Goal: Task Accomplishment & Management: Manage account settings

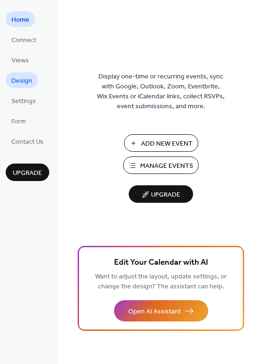
click at [17, 76] on span "Design" at bounding box center [21, 81] width 21 height 10
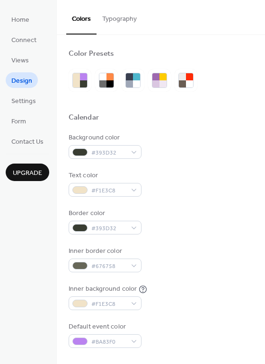
click at [129, 20] on button "Typography" at bounding box center [119, 17] width 46 height 34
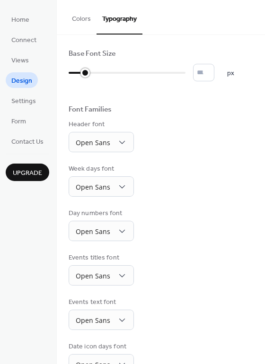
type input "**"
drag, startPoint x: 71, startPoint y: 72, endPoint x: 94, endPoint y: 72, distance: 22.2
click at [94, 72] on div at bounding box center [84, 72] width 31 height 15
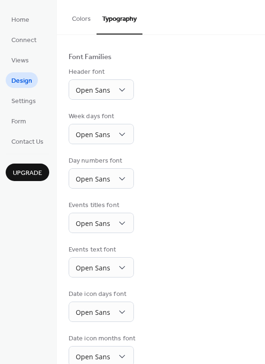
scroll to position [65, 0]
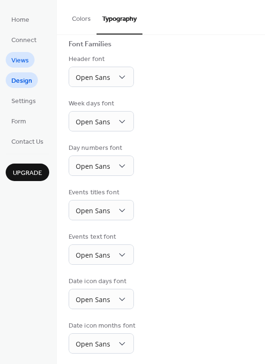
click at [26, 58] on span "Views" at bounding box center [19, 61] width 17 height 10
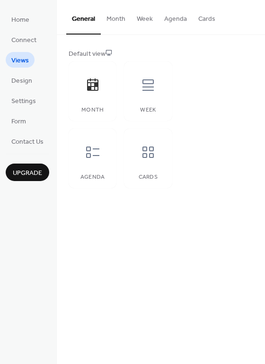
click at [118, 14] on button "Month" at bounding box center [116, 17] width 30 height 34
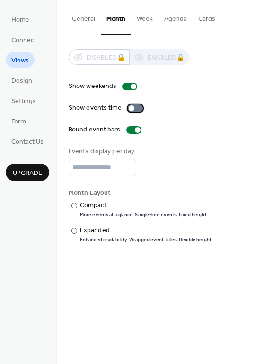
click at [140, 106] on div at bounding box center [135, 108] width 15 height 8
click at [83, 20] on button "General" at bounding box center [83, 17] width 34 height 34
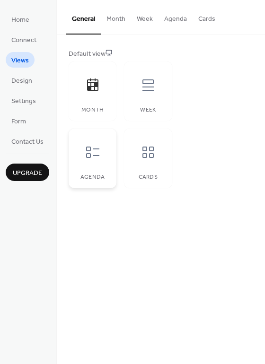
click at [107, 155] on div "Agenda" at bounding box center [93, 159] width 48 height 60
click at [94, 90] on icon at bounding box center [92, 84] width 11 height 12
click at [95, 169] on div "Agenda" at bounding box center [93, 159] width 48 height 60
click at [14, 79] on span "Design" at bounding box center [21, 81] width 21 height 10
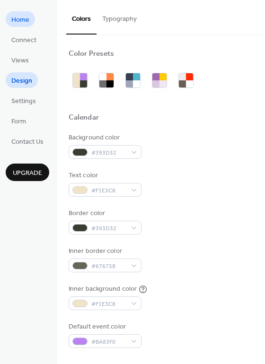
click at [25, 24] on span "Home" at bounding box center [20, 20] width 18 height 10
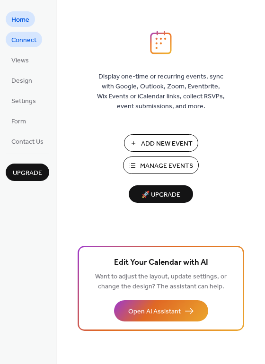
click at [29, 35] on span "Connect" at bounding box center [23, 40] width 25 height 10
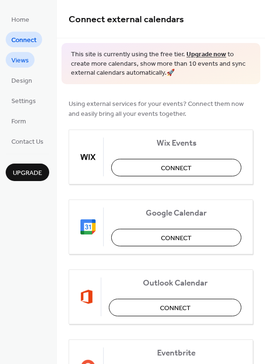
click at [28, 66] on span "Views" at bounding box center [19, 61] width 17 height 10
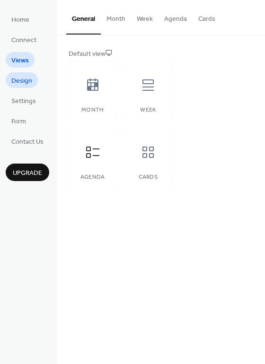
click at [22, 81] on span "Design" at bounding box center [21, 81] width 21 height 10
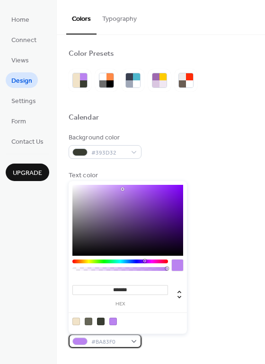
click at [133, 341] on div "#BA83F0" at bounding box center [105, 341] width 73 height 14
click at [199, 336] on div "Default event color #BA83F0" at bounding box center [161, 335] width 184 height 26
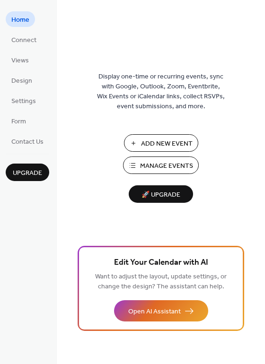
click at [171, 164] on span "Manage Events" at bounding box center [166, 166] width 53 height 10
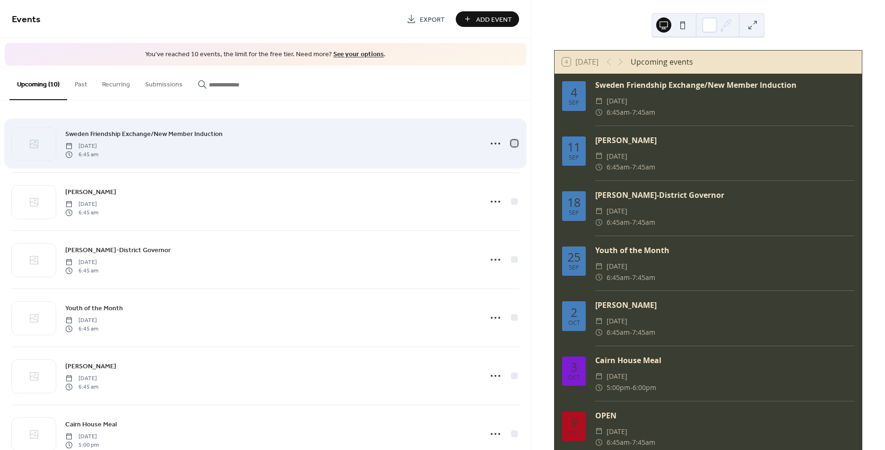
click at [512, 142] on div at bounding box center [514, 143] width 7 height 7
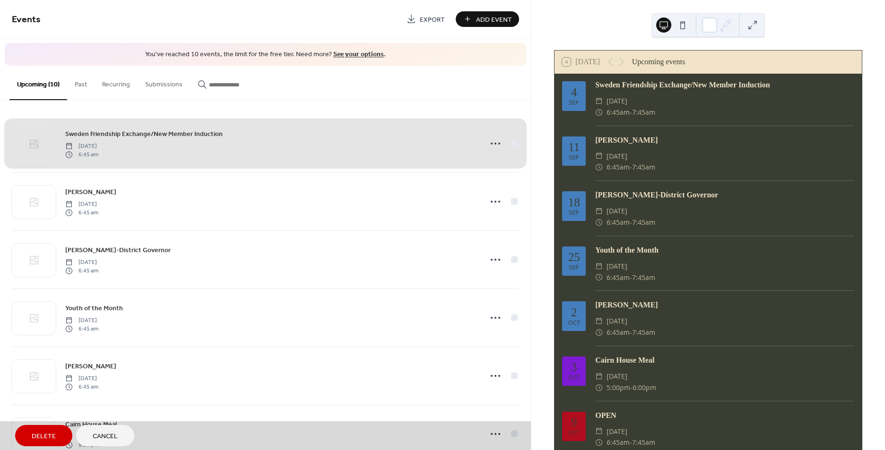
click at [498, 144] on div "Sweden Friendship Exchange/New Member Induction Thursday, September 4, 2025 6:4…" at bounding box center [265, 144] width 507 height 58
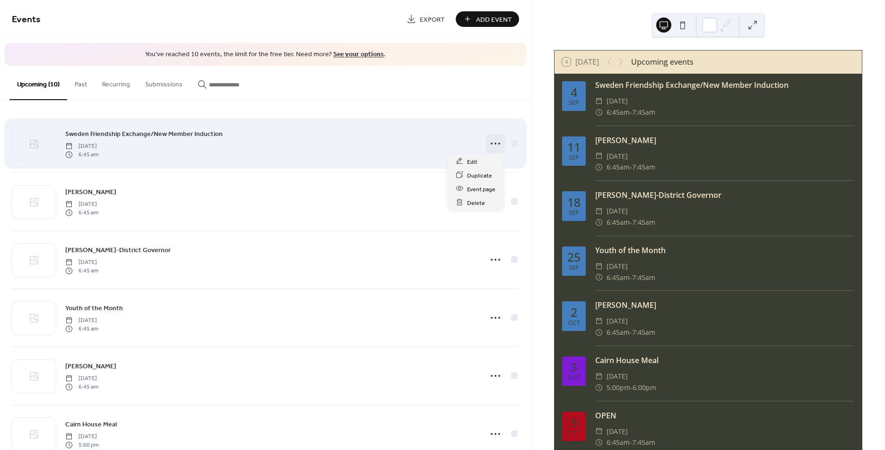
click at [497, 144] on icon at bounding box center [495, 143] width 15 height 15
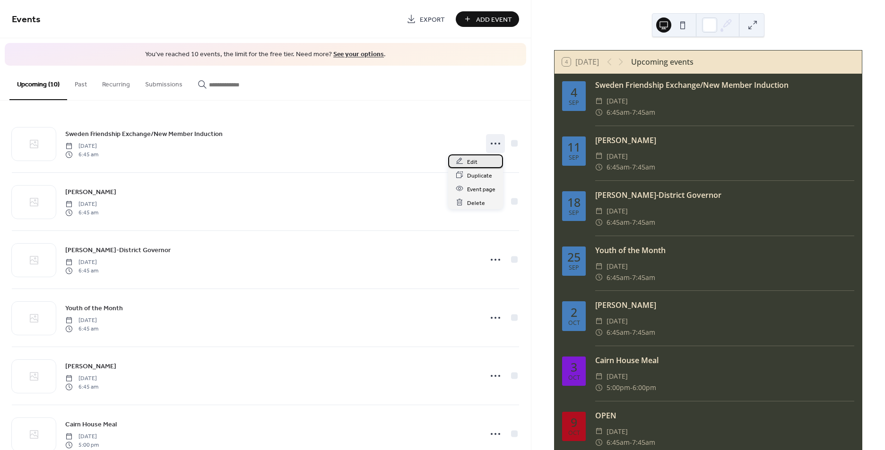
click at [474, 161] on span "Edit" at bounding box center [472, 162] width 10 height 10
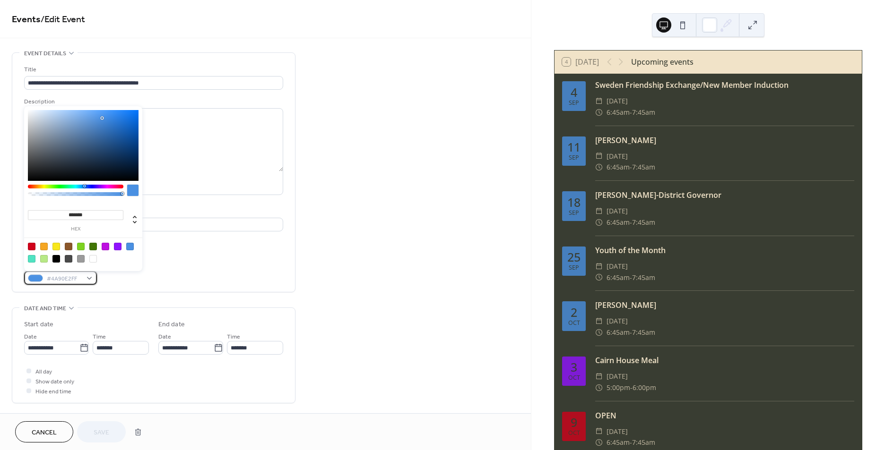
click at [88, 276] on div "#4A90E2FF" at bounding box center [60, 278] width 73 height 14
click at [81, 246] on div at bounding box center [81, 247] width 8 height 8
type input "*******"
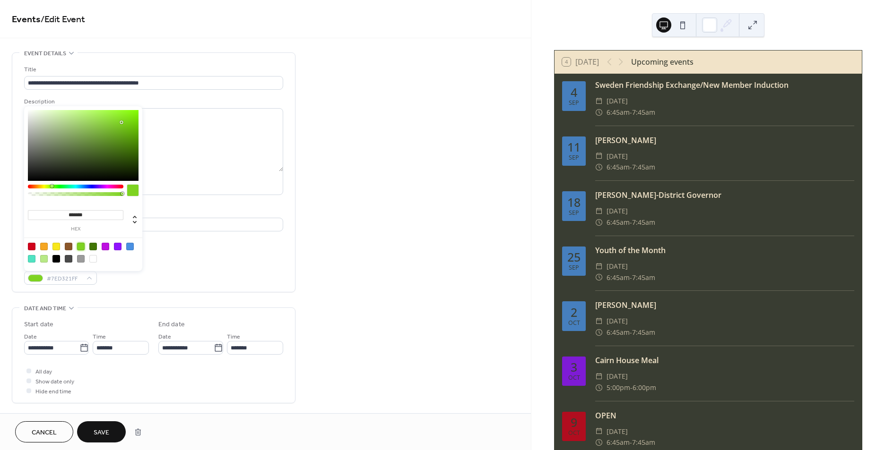
click at [99, 434] on span "Save" at bounding box center [102, 433] width 16 height 10
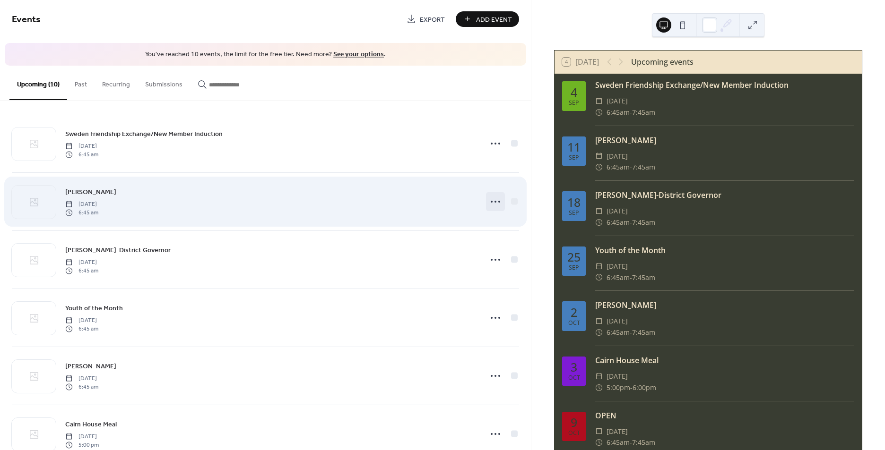
click at [491, 200] on icon at bounding box center [495, 201] width 15 height 15
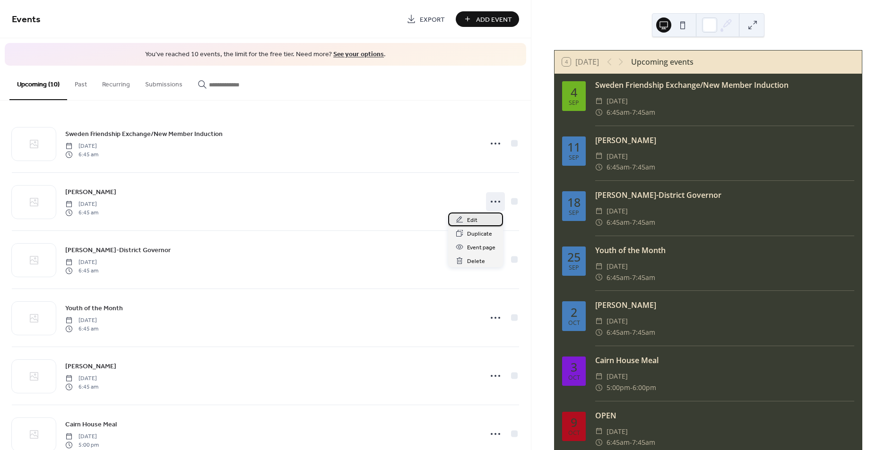
click at [475, 219] on span "Edit" at bounding box center [472, 220] width 10 height 10
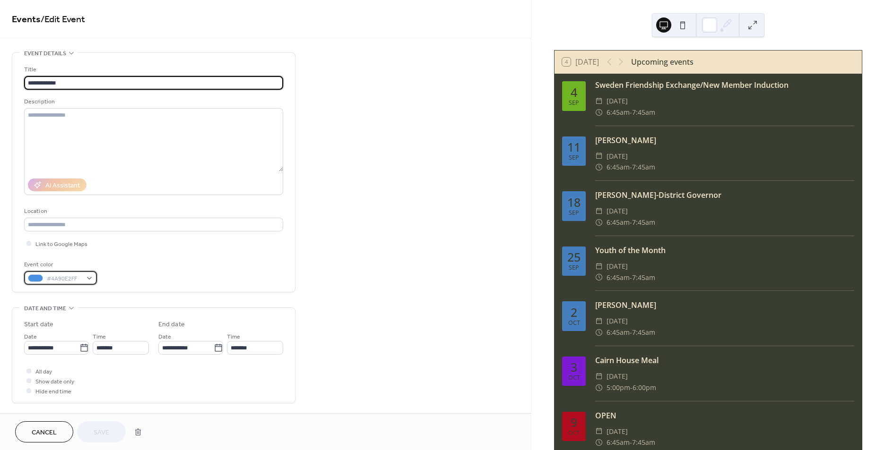
click at [88, 275] on div "#4A90E2FF" at bounding box center [60, 278] width 73 height 14
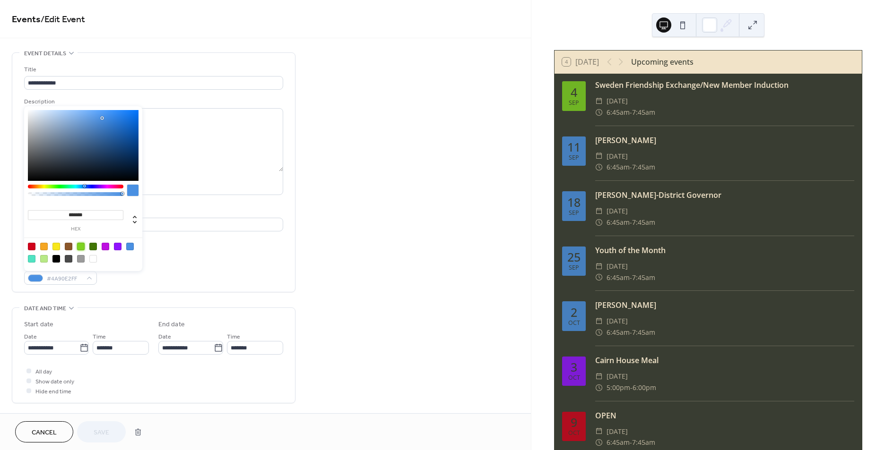
click at [82, 244] on div at bounding box center [81, 247] width 8 height 8
type input "*******"
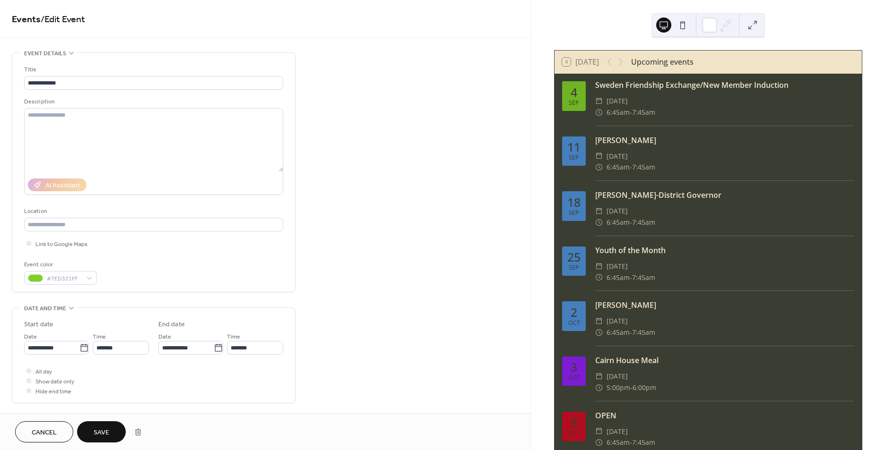
click at [104, 438] on span "Save" at bounding box center [102, 433] width 16 height 10
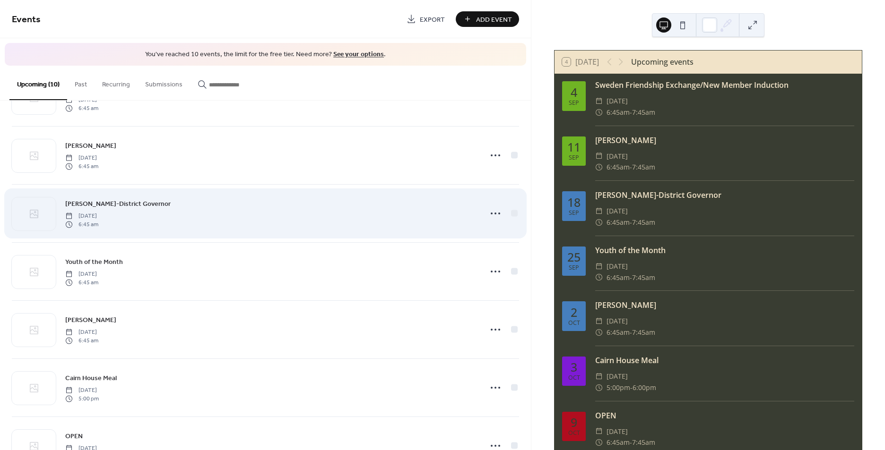
scroll to position [52, 0]
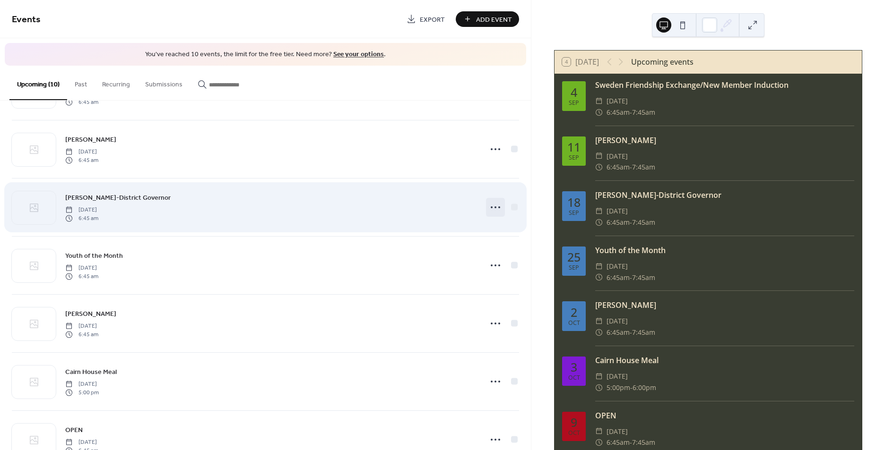
click at [495, 208] on icon at bounding box center [495, 207] width 15 height 15
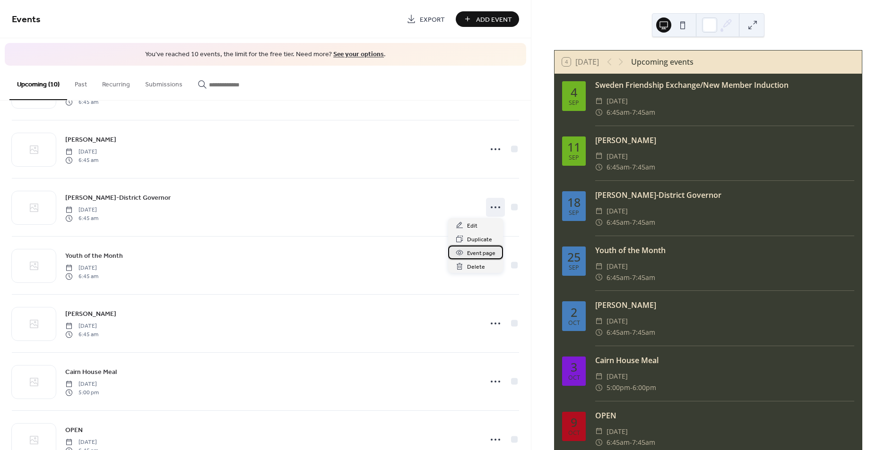
click at [478, 255] on span "Event page" at bounding box center [481, 254] width 28 height 10
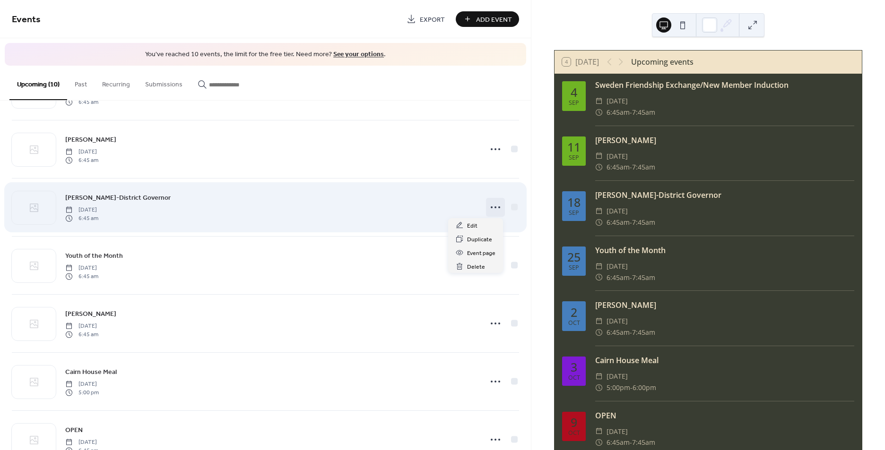
click at [497, 206] on icon at bounding box center [495, 207] width 15 height 15
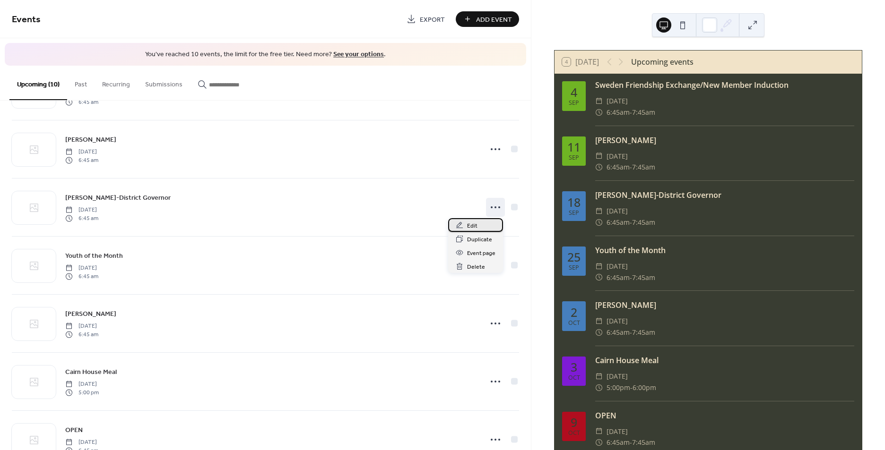
click at [476, 224] on span "Edit" at bounding box center [472, 226] width 10 height 10
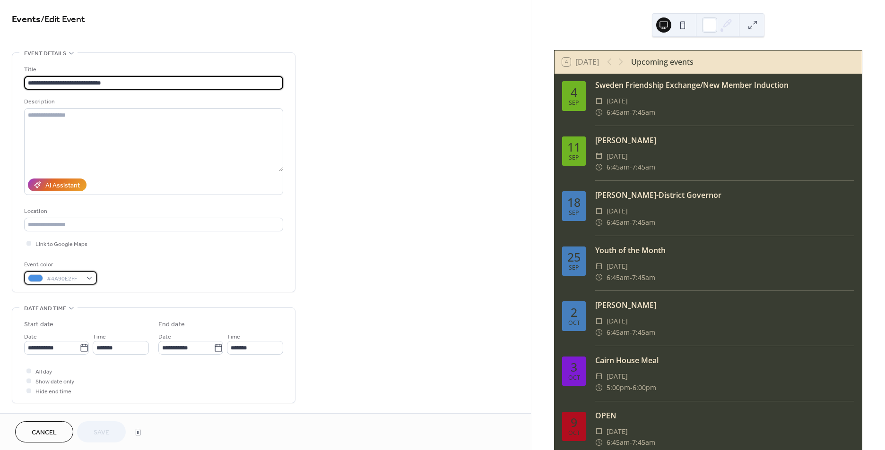
click at [84, 276] on div "#4A90E2FF" at bounding box center [60, 278] width 73 height 14
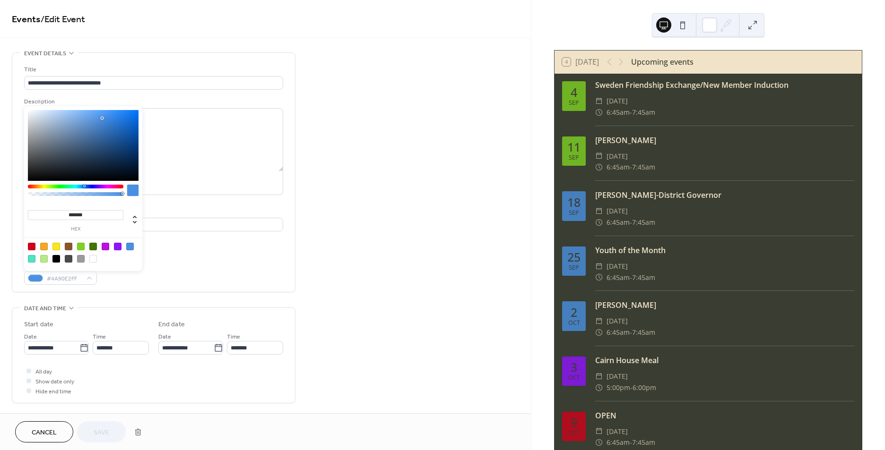
click at [81, 245] on div at bounding box center [81, 247] width 8 height 8
type input "*******"
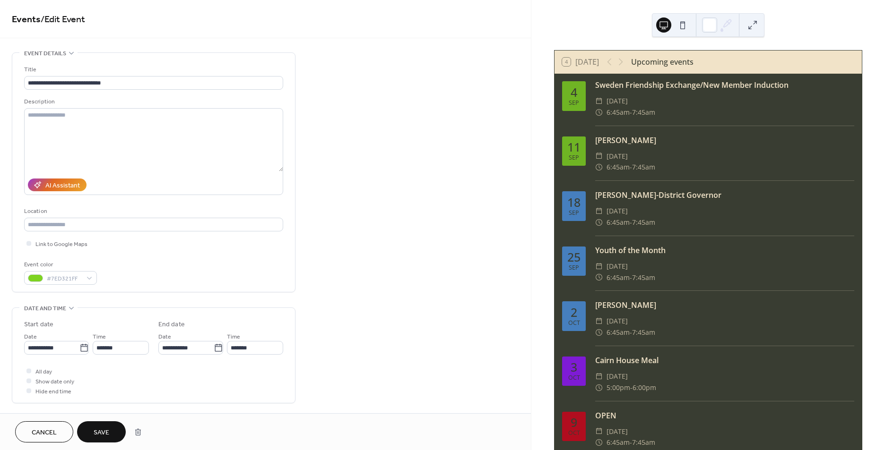
click at [103, 428] on span "Save" at bounding box center [102, 433] width 16 height 10
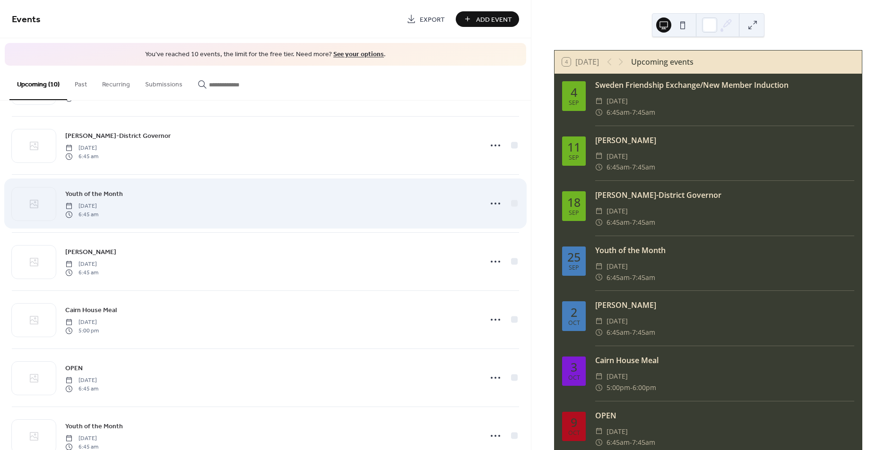
scroll to position [157, 0]
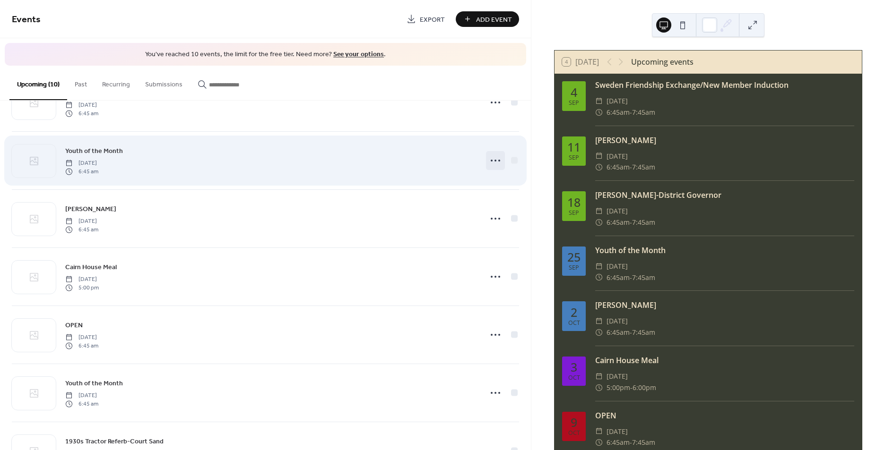
click at [488, 157] on icon at bounding box center [495, 160] width 15 height 15
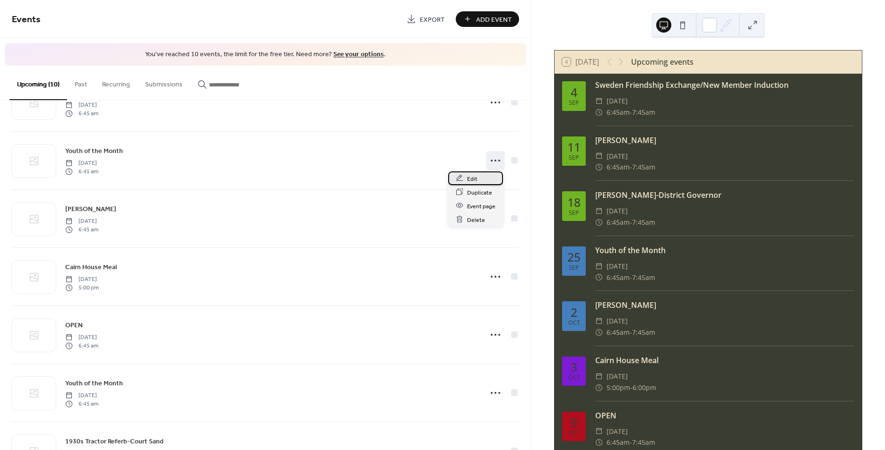
click at [477, 177] on div "Edit" at bounding box center [475, 179] width 55 height 14
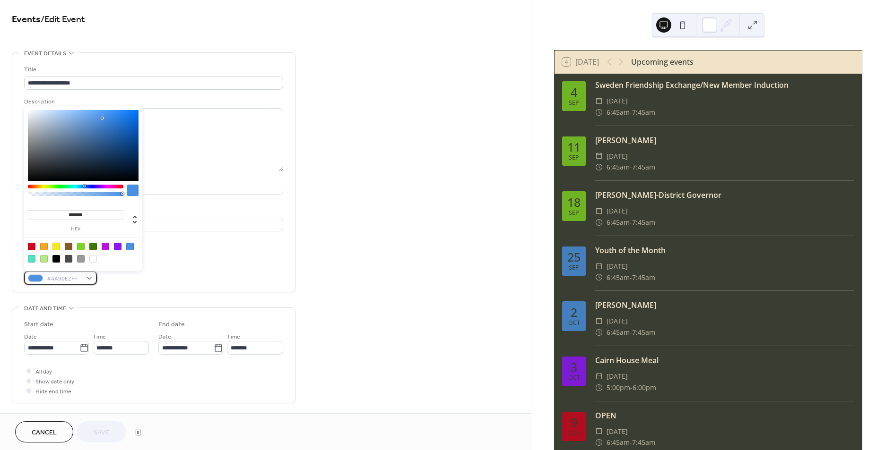
click at [88, 275] on div "#4A90E2FF" at bounding box center [60, 278] width 73 height 14
click at [82, 243] on div at bounding box center [81, 247] width 8 height 8
type input "*******"
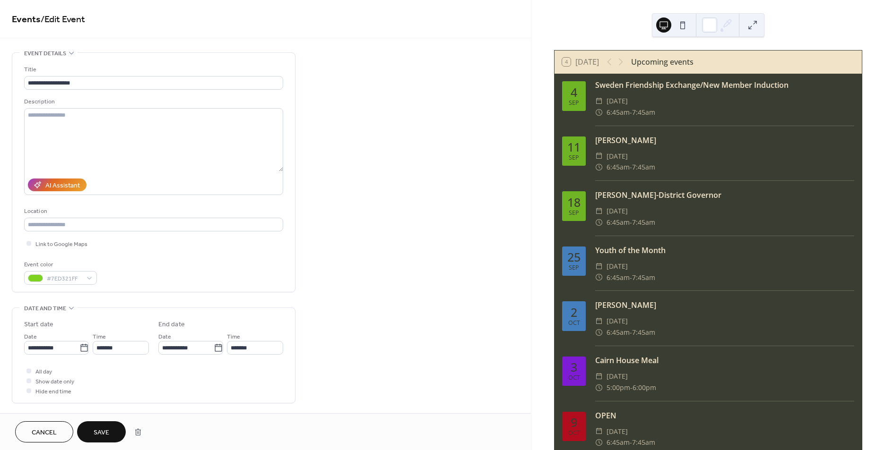
click at [95, 434] on span "Save" at bounding box center [102, 433] width 16 height 10
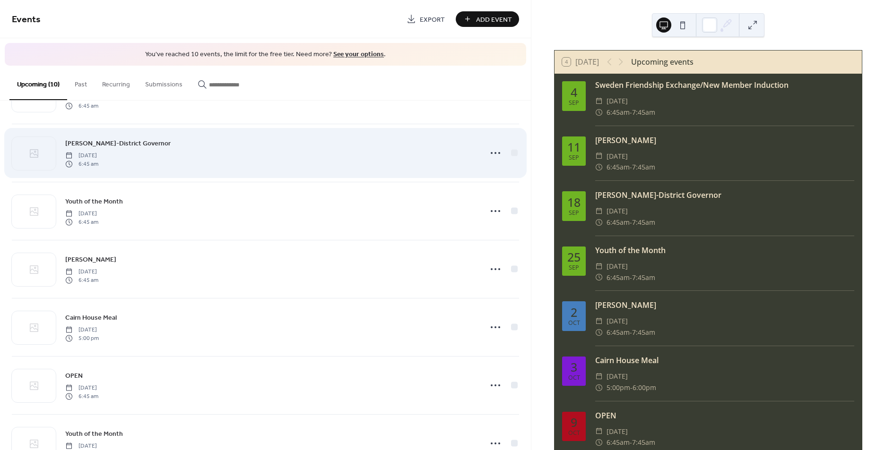
scroll to position [157, 0]
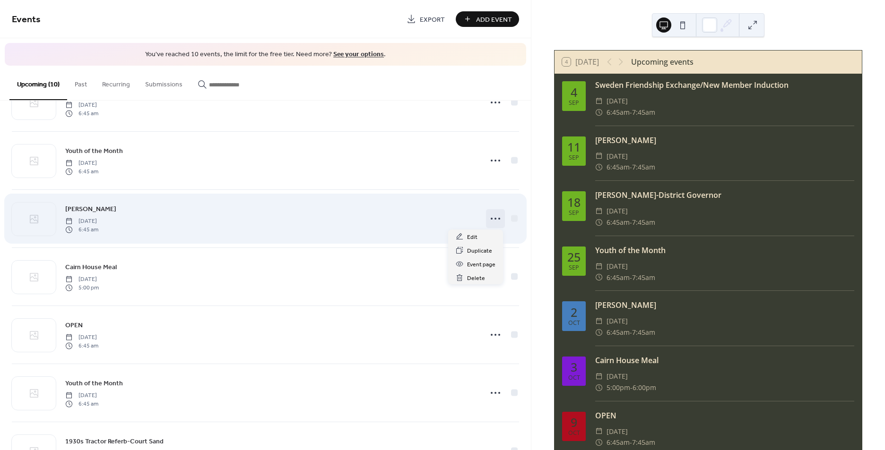
click at [488, 217] on icon at bounding box center [495, 218] width 15 height 15
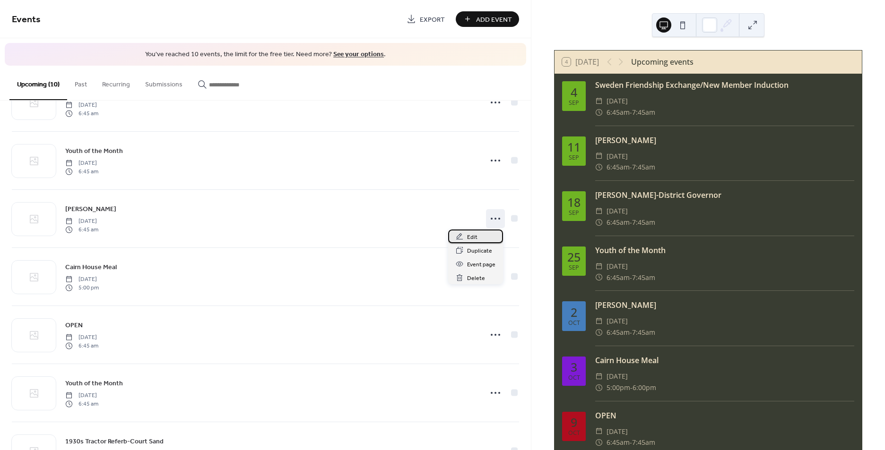
click at [458, 236] on icon at bounding box center [460, 237] width 8 height 8
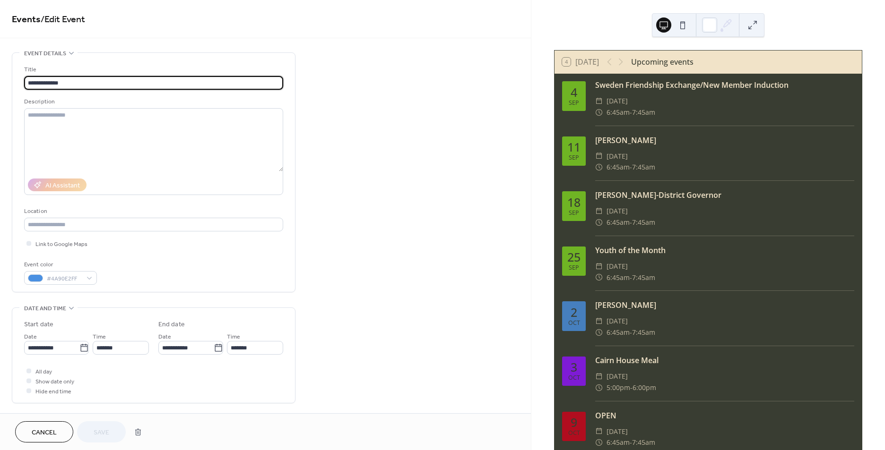
drag, startPoint x: 73, startPoint y: 83, endPoint x: -45, endPoint y: 83, distance: 117.7
click at [0, 83] on html "**********" at bounding box center [442, 225] width 885 height 450
type input "**********"
type textarea "**********"
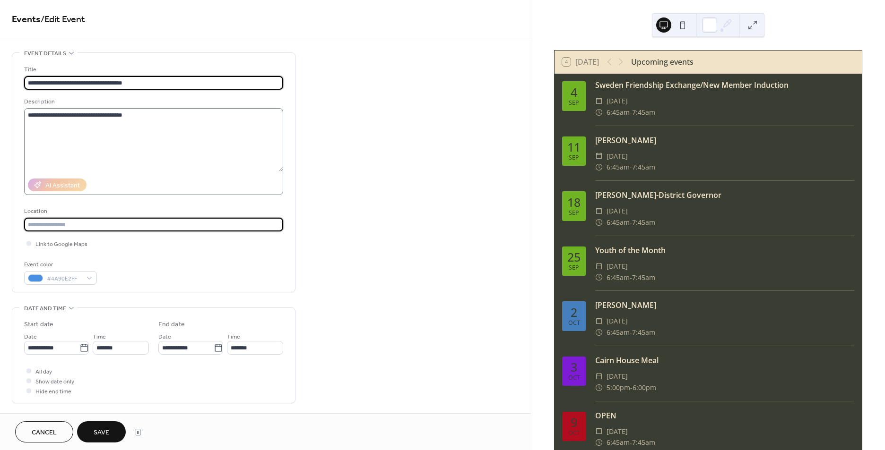
type input "**********"
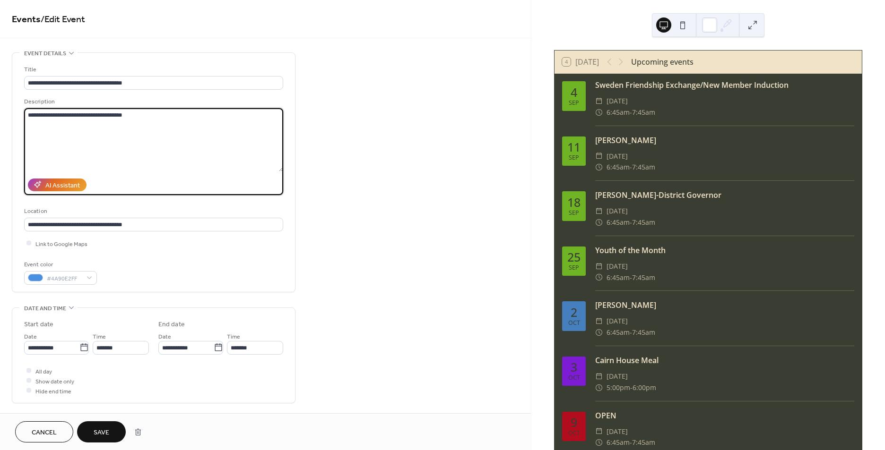
drag, startPoint x: 146, startPoint y: 118, endPoint x: -24, endPoint y: 120, distance: 170.6
click at [0, 120] on html "**********" at bounding box center [442, 225] width 885 height 450
type textarea "*****"
click at [86, 277] on div "#4A90E2FF" at bounding box center [60, 278] width 73 height 14
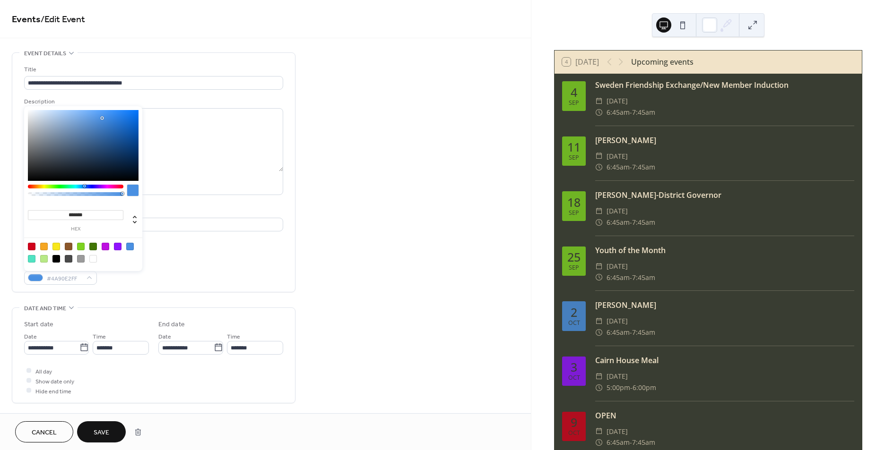
click at [82, 248] on div at bounding box center [81, 247] width 8 height 8
type input "*******"
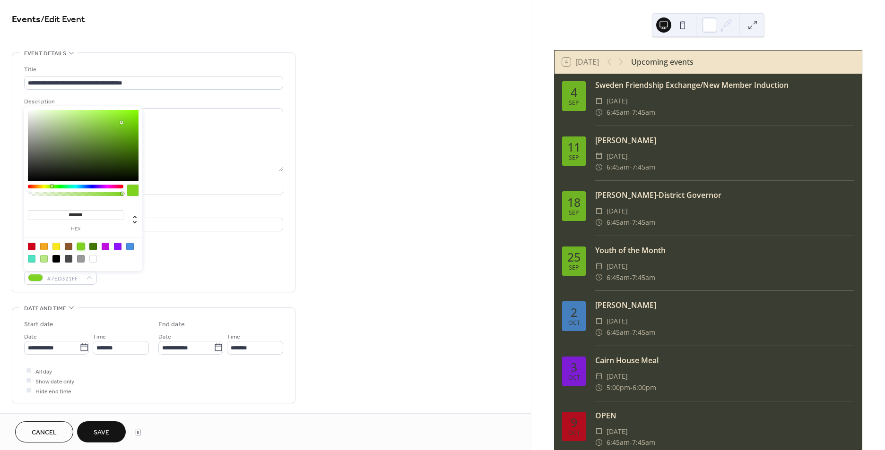
click at [94, 430] on span "Save" at bounding box center [102, 433] width 16 height 10
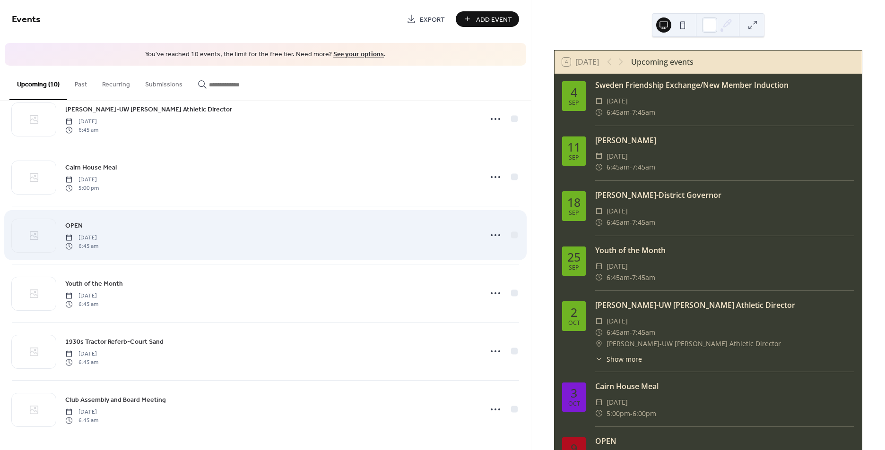
scroll to position [259, 0]
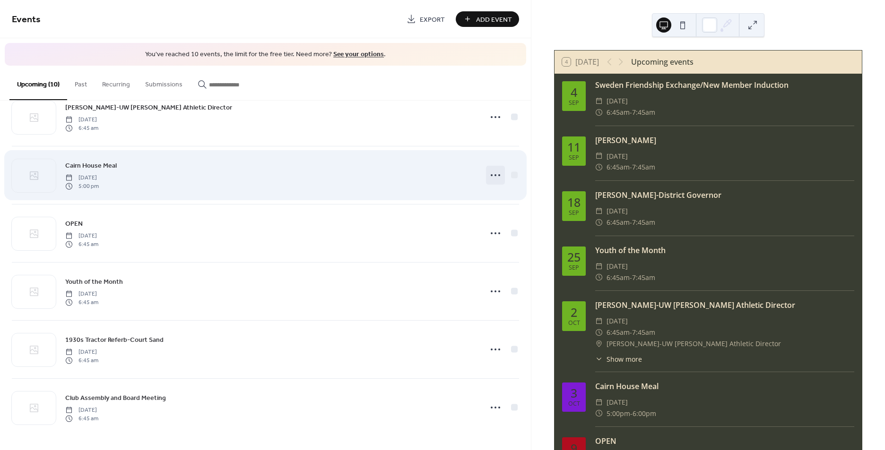
click at [493, 172] on icon at bounding box center [495, 175] width 15 height 15
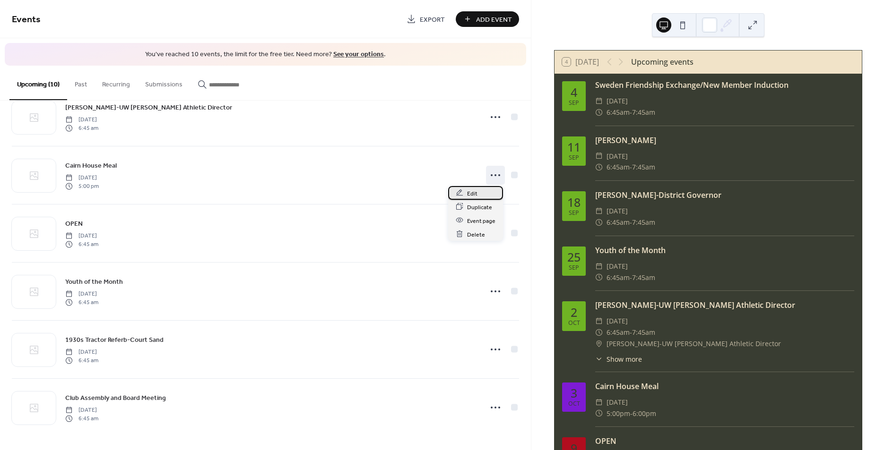
click at [474, 189] on span "Edit" at bounding box center [472, 194] width 10 height 10
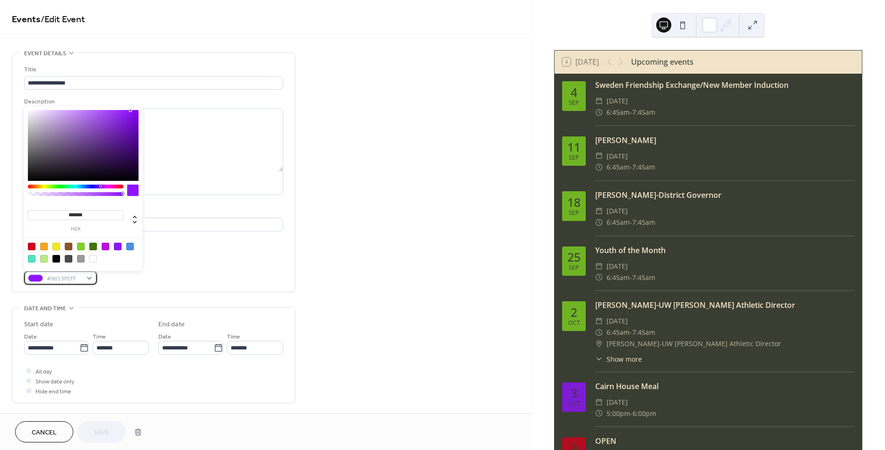
click at [87, 281] on div "#9013FEFF" at bounding box center [60, 278] width 73 height 14
click at [53, 249] on div at bounding box center [56, 247] width 8 height 8
type input "*******"
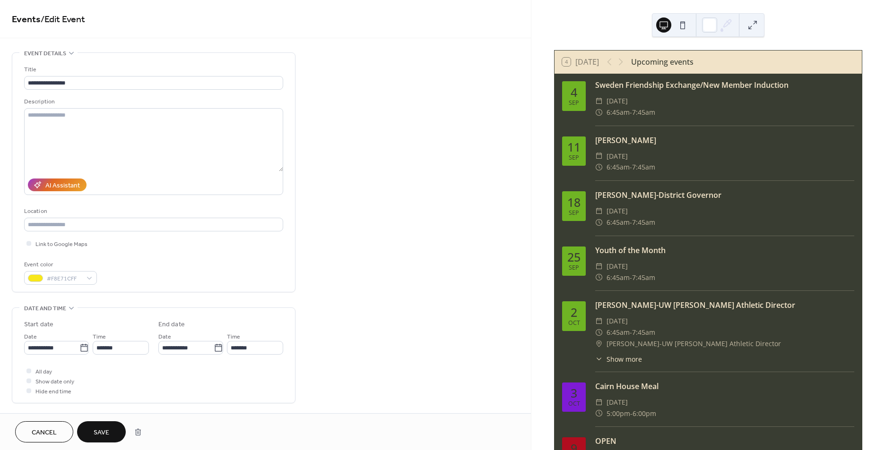
click at [104, 428] on span "Save" at bounding box center [102, 433] width 16 height 10
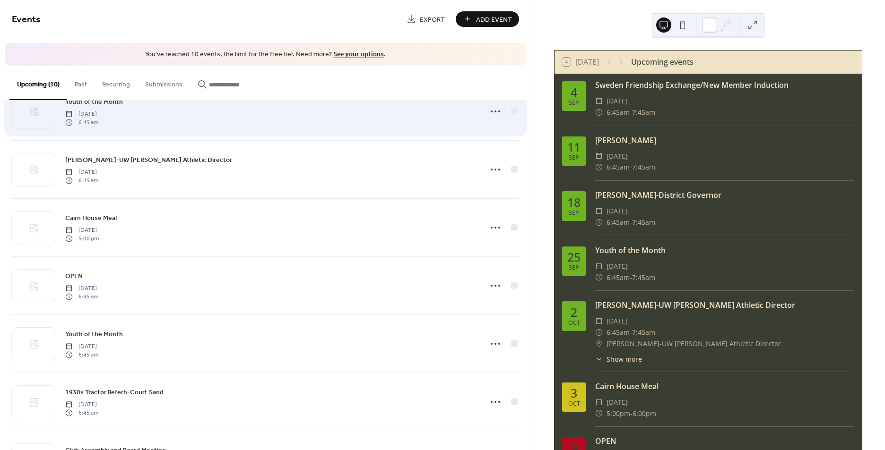
scroll to position [259, 0]
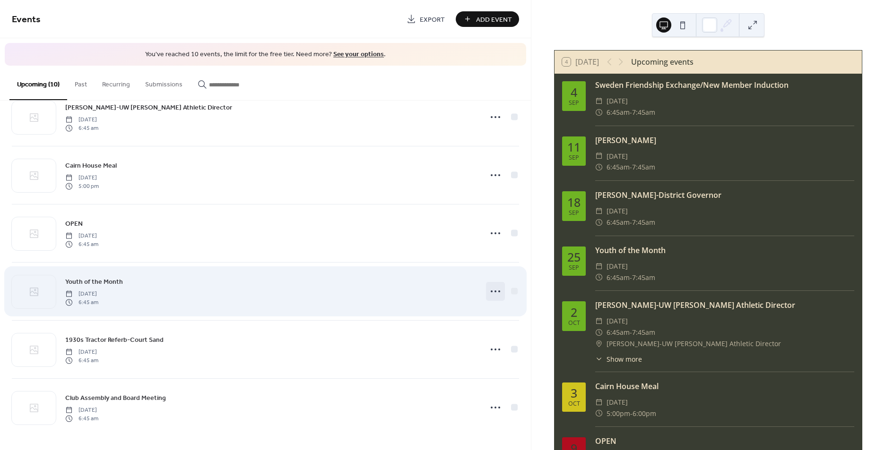
click at [488, 290] on icon at bounding box center [495, 291] width 15 height 15
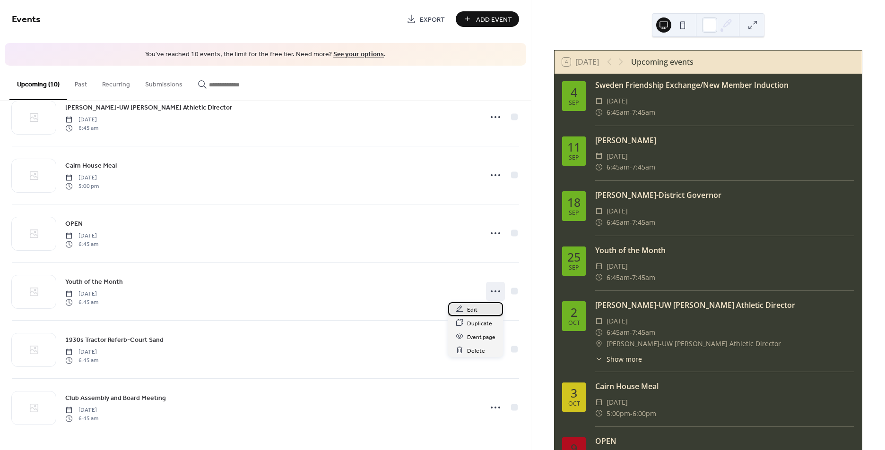
click at [478, 310] on div "Edit" at bounding box center [475, 309] width 55 height 14
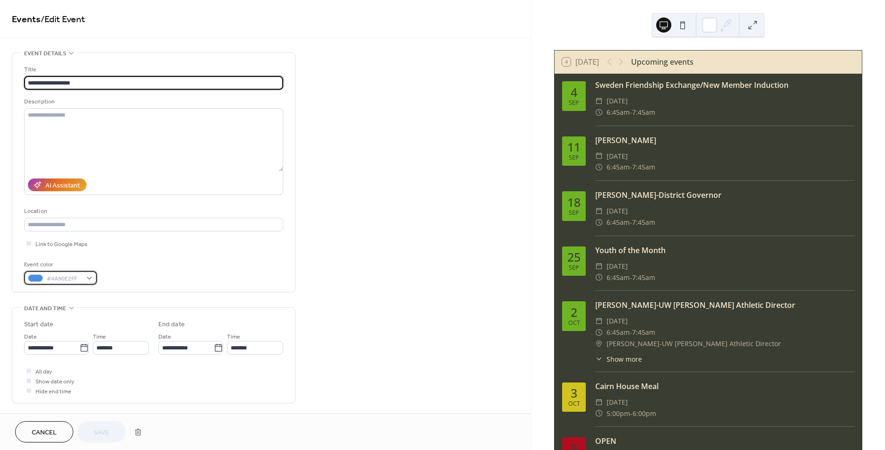
click at [94, 277] on div "#4A90E2FF" at bounding box center [60, 278] width 73 height 14
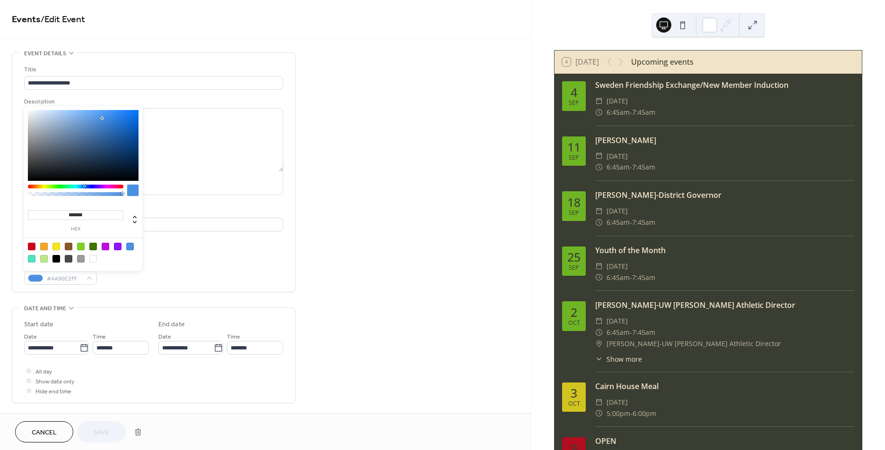
click at [80, 249] on div at bounding box center [81, 247] width 8 height 8
type input "*******"
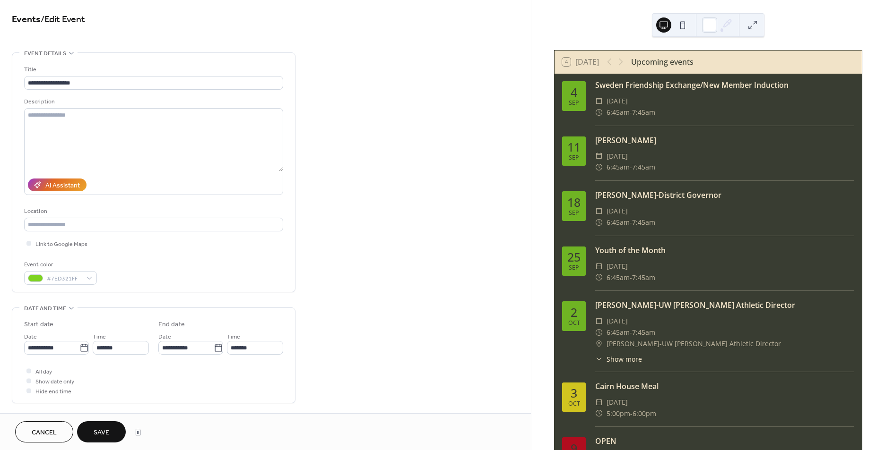
click at [102, 430] on span "Save" at bounding box center [102, 433] width 16 height 10
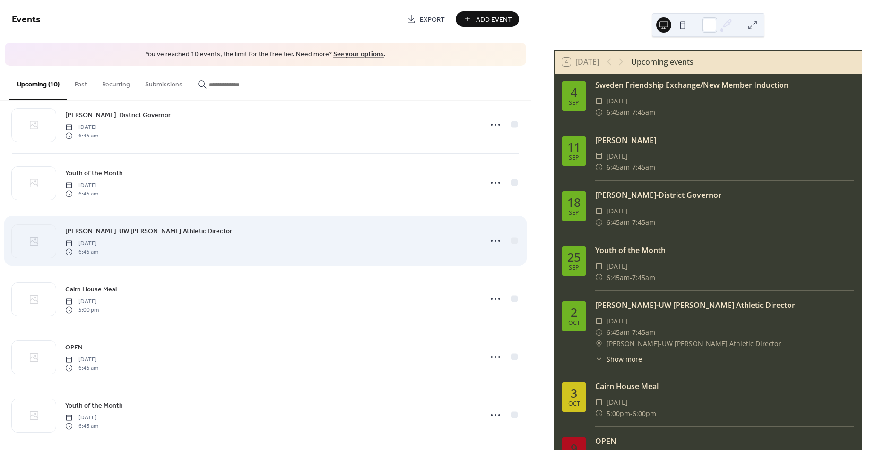
scroll to position [259, 0]
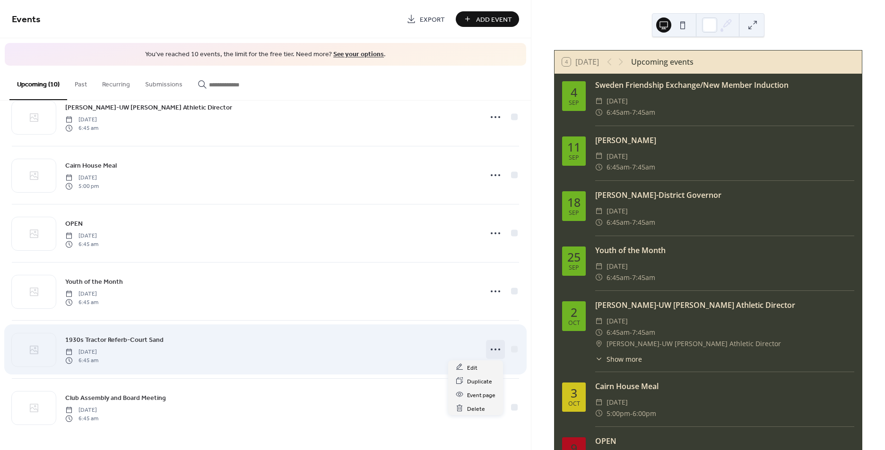
click at [493, 348] on icon at bounding box center [495, 349] width 15 height 15
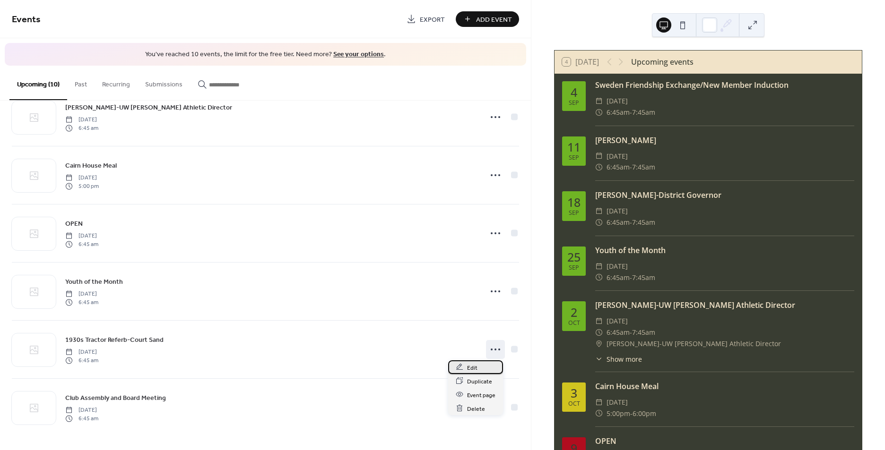
click at [481, 368] on div "Edit" at bounding box center [475, 368] width 55 height 14
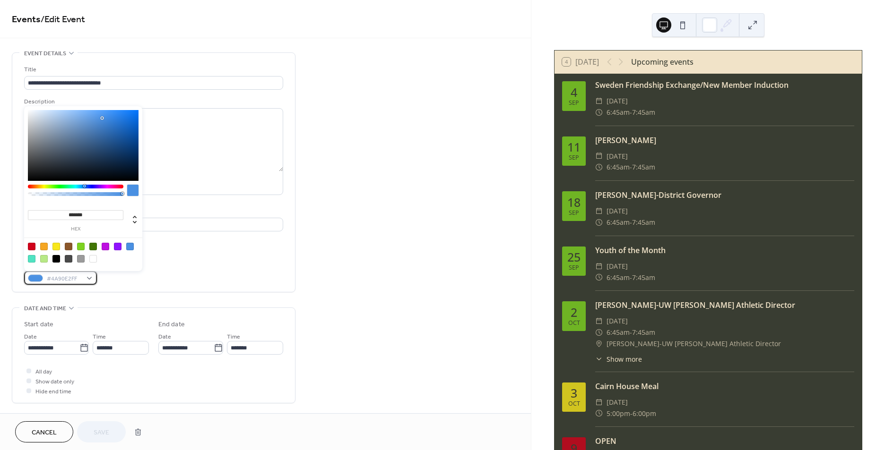
click at [94, 275] on div "#4A90E2FF" at bounding box center [60, 278] width 73 height 14
click at [81, 244] on div at bounding box center [81, 247] width 8 height 8
type input "*******"
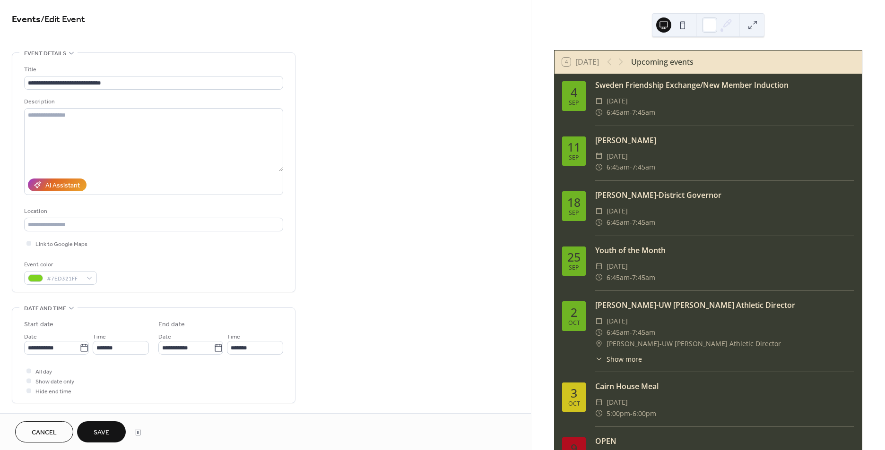
click at [96, 425] on button "Save" at bounding box center [101, 431] width 49 height 21
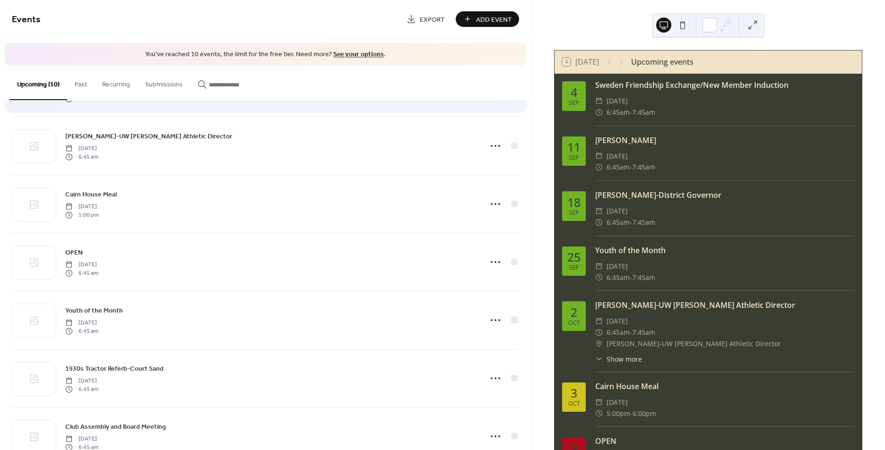
scroll to position [259, 0]
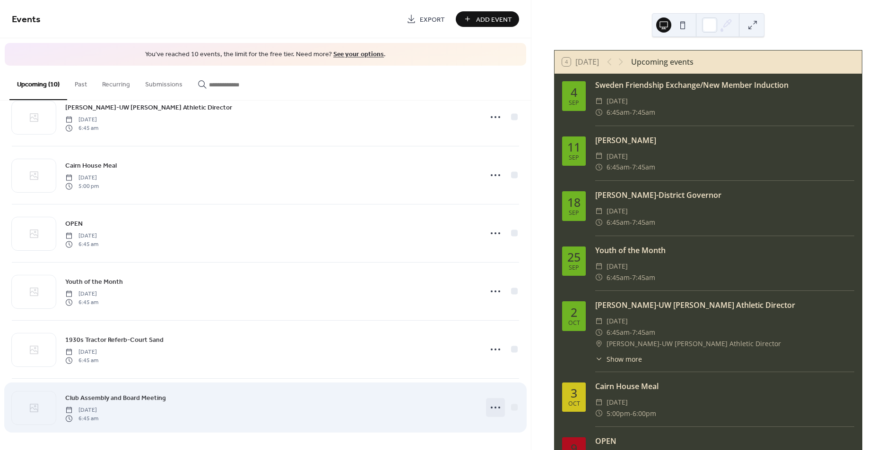
click at [490, 407] on circle at bounding box center [491, 408] width 2 height 2
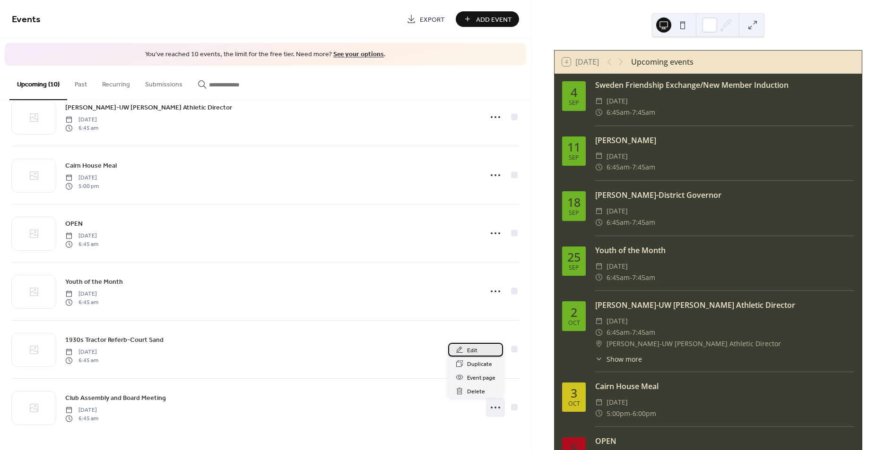
click at [473, 346] on span "Edit" at bounding box center [472, 351] width 10 height 10
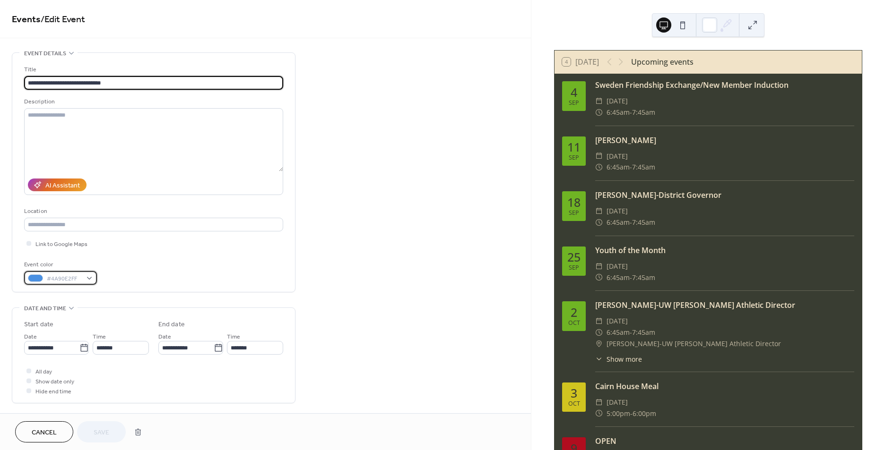
click at [88, 276] on div "#4A90E2FF" at bounding box center [60, 278] width 73 height 14
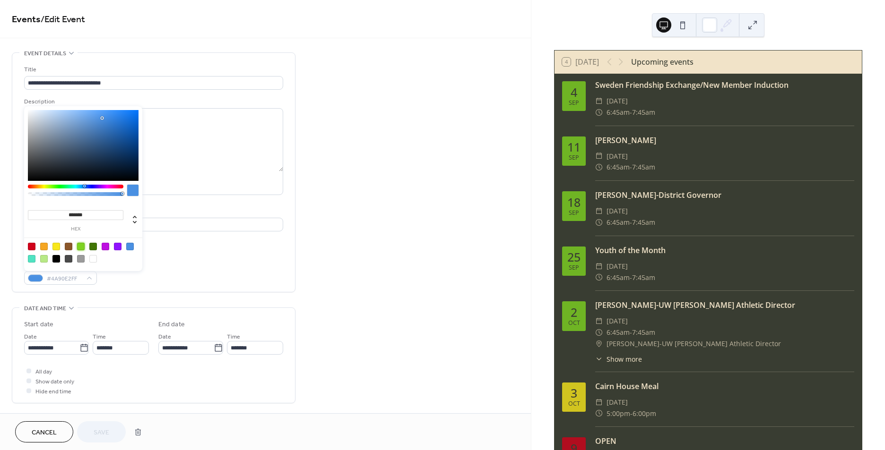
click at [79, 245] on div at bounding box center [81, 247] width 8 height 8
type input "*******"
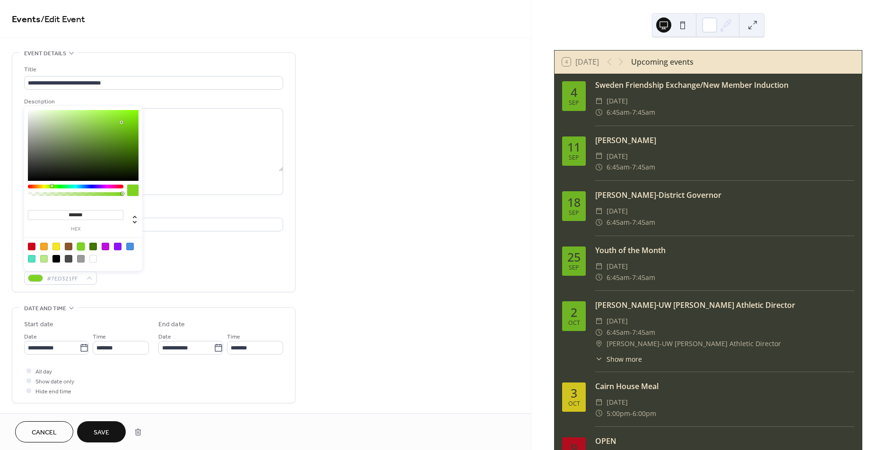
click at [101, 432] on span "Save" at bounding box center [102, 433] width 16 height 10
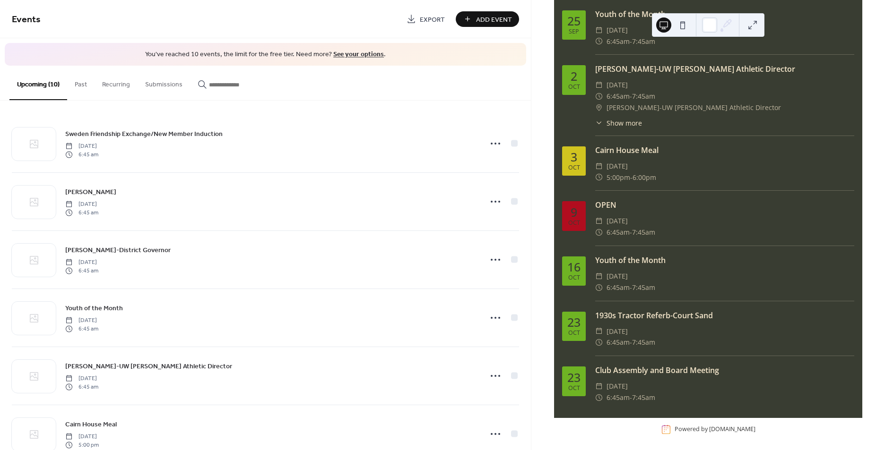
scroll to position [240, 0]
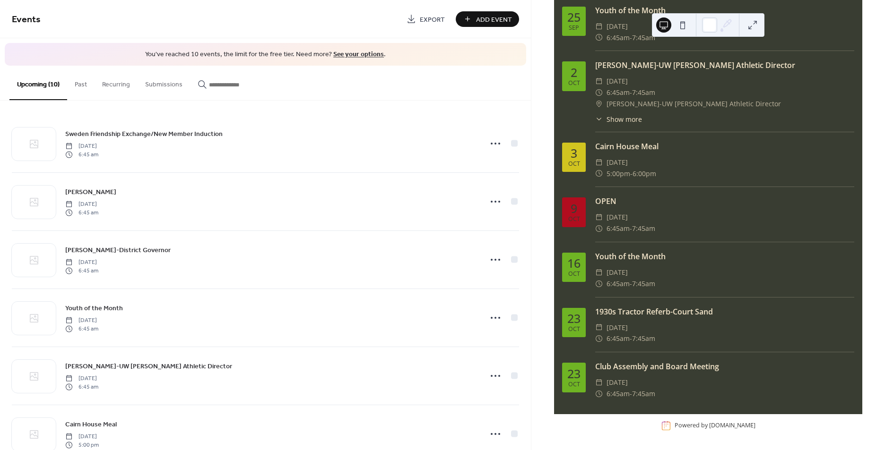
click at [686, 24] on button at bounding box center [682, 24] width 15 height 15
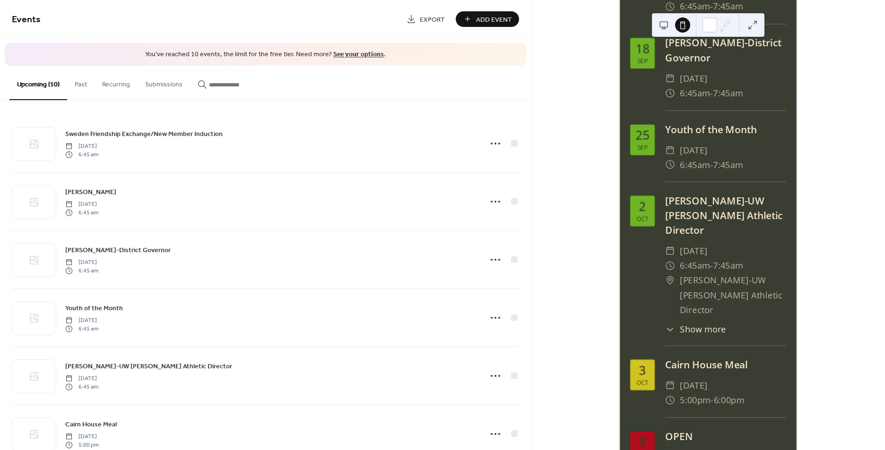
scroll to position [248, 0]
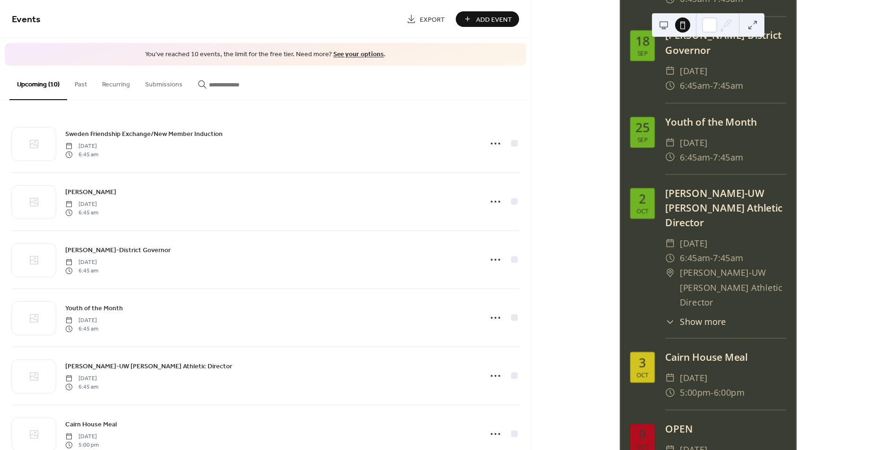
click at [666, 25] on button at bounding box center [663, 24] width 15 height 15
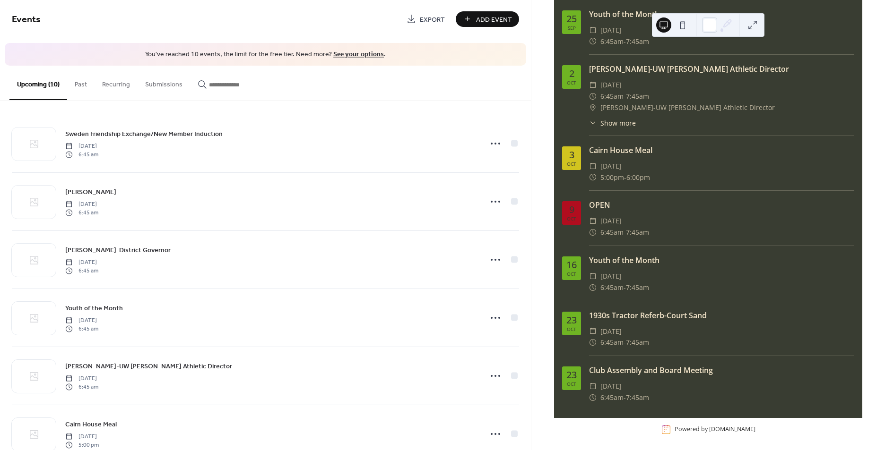
scroll to position [230, 0]
